Goal: Task Accomplishment & Management: Manage account settings

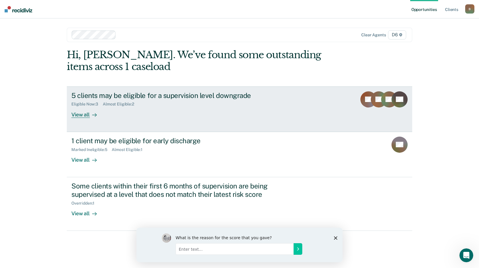
click at [76, 116] on div "View all" at bounding box center [87, 111] width 32 height 11
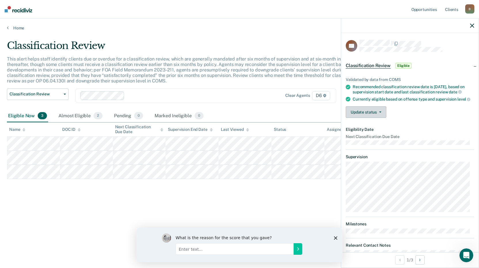
click at [369, 118] on button "Update status" at bounding box center [366, 112] width 41 height 12
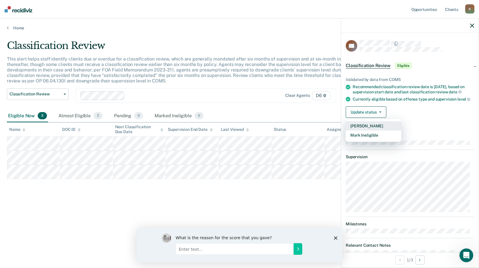
click at [365, 130] on button "[PERSON_NAME]" at bounding box center [374, 125] width 56 height 9
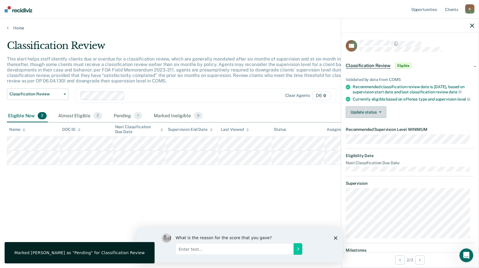
click at [377, 118] on button "Update status" at bounding box center [366, 112] width 41 height 12
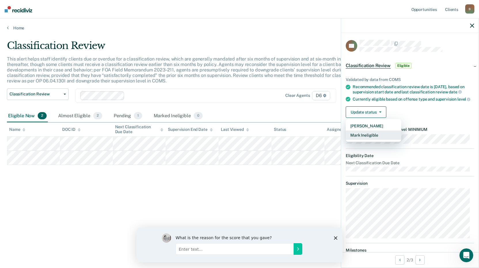
click at [376, 140] on button "Mark Ineligible" at bounding box center [374, 134] width 56 height 9
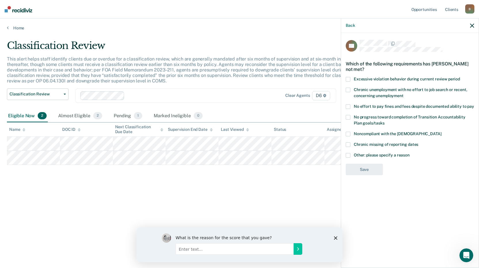
click at [350, 107] on span at bounding box center [348, 106] width 5 height 5
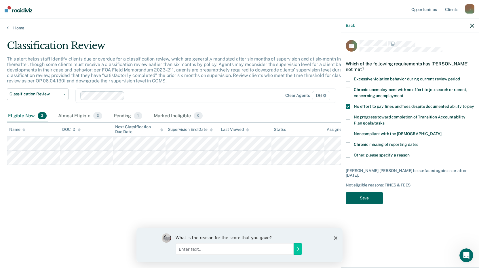
click at [373, 194] on button "Save" at bounding box center [364, 198] width 37 height 12
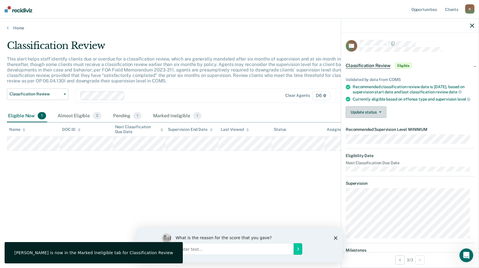
click at [371, 118] on button "Update status" at bounding box center [366, 112] width 41 height 12
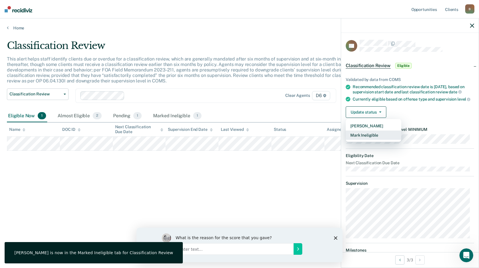
click at [369, 140] on button "Mark Ineligible" at bounding box center [374, 134] width 56 height 9
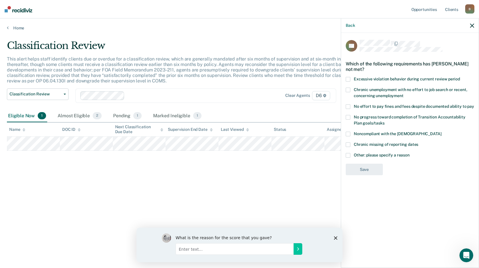
click at [348, 155] on span at bounding box center [348, 155] width 5 height 5
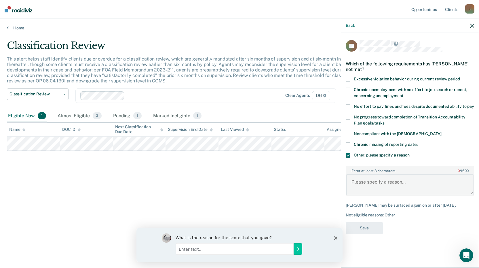
click at [365, 188] on textarea "Enter at least 3 characters 0 / 1600" at bounding box center [409, 184] width 127 height 21
type textarea "Charge requires at least MED supervision level"
click at [367, 228] on button "Save" at bounding box center [364, 228] width 37 height 12
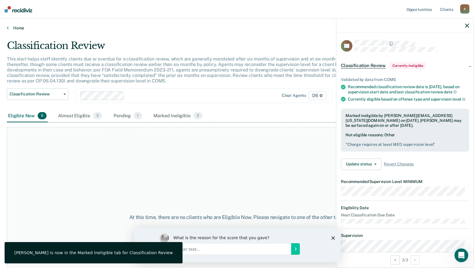
click at [22, 29] on link "Home" at bounding box center [237, 27] width 461 height 5
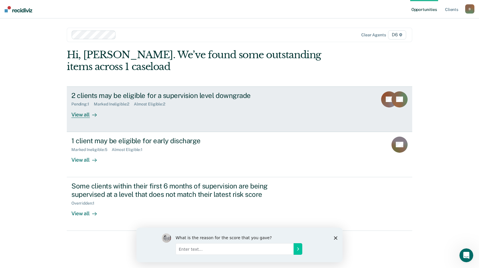
click at [85, 114] on div "View all" at bounding box center [87, 111] width 32 height 11
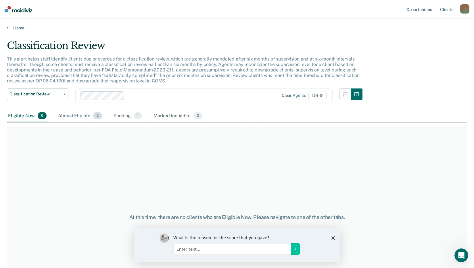
click at [75, 117] on div "Almost Eligible 2" at bounding box center [80, 116] width 46 height 13
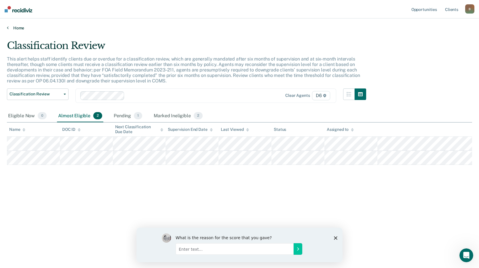
click at [7, 30] on icon at bounding box center [8, 27] width 2 height 5
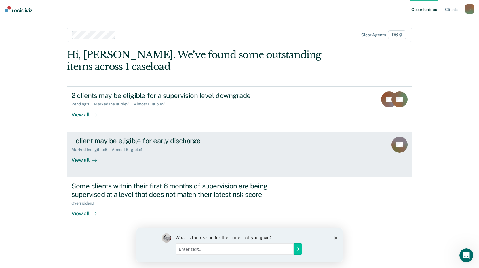
click at [87, 159] on div "View all" at bounding box center [87, 157] width 32 height 11
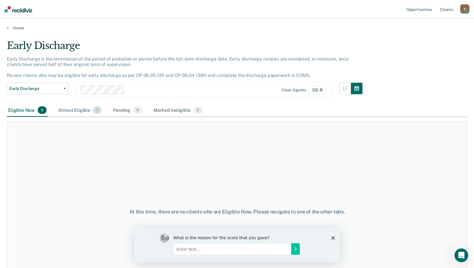
click at [65, 110] on div "Almost Eligible 1" at bounding box center [80, 110] width 46 height 13
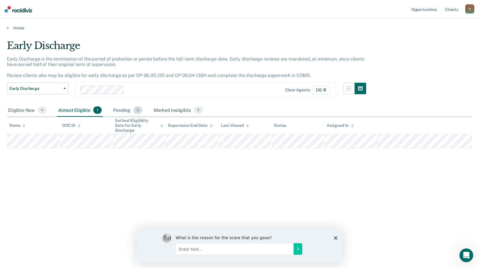
click at [124, 111] on div "Pending 0" at bounding box center [127, 110] width 31 height 13
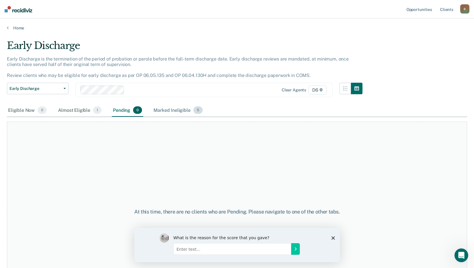
click at [170, 108] on div "Marked Ineligible 5" at bounding box center [177, 110] width 51 height 13
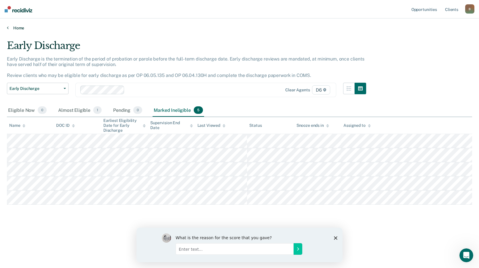
click at [20, 28] on link "Home" at bounding box center [239, 27] width 465 height 5
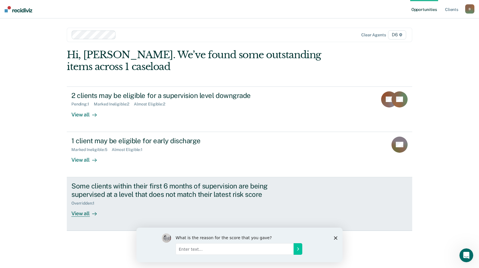
click at [80, 213] on div "View all" at bounding box center [87, 210] width 32 height 11
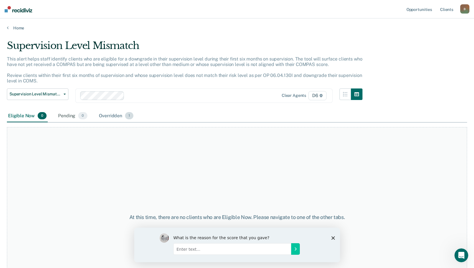
click at [107, 115] on div "Overridden 1" at bounding box center [116, 116] width 37 height 13
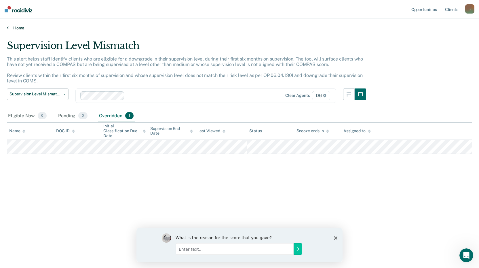
click at [14, 29] on link "Home" at bounding box center [239, 27] width 465 height 5
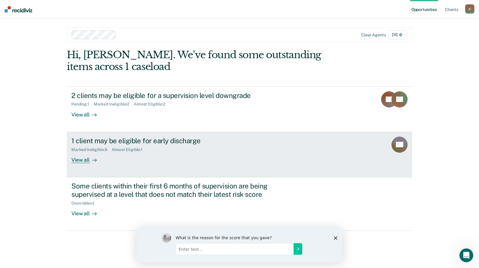
click at [90, 160] on div at bounding box center [93, 159] width 7 height 7
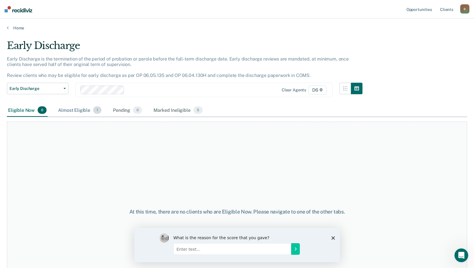
click at [71, 109] on div "Almost Eligible 1" at bounding box center [80, 110] width 46 height 13
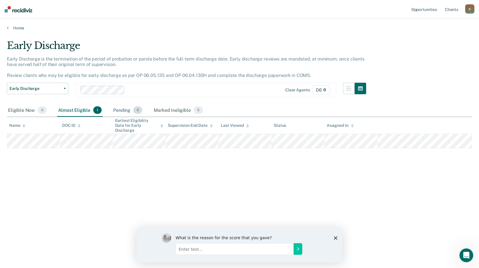
click at [123, 110] on div "Pending 0" at bounding box center [127, 110] width 31 height 13
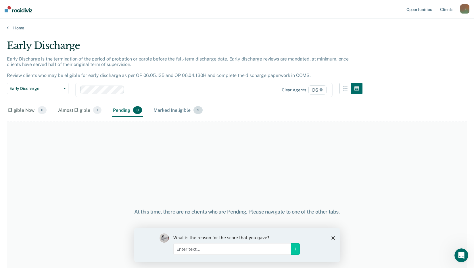
click at [163, 112] on div "Marked Ineligible 5" at bounding box center [177, 110] width 51 height 13
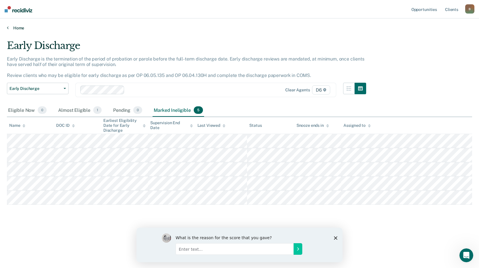
click at [12, 28] on link "Home" at bounding box center [239, 27] width 465 height 5
